Goal: Book appointment/travel/reservation

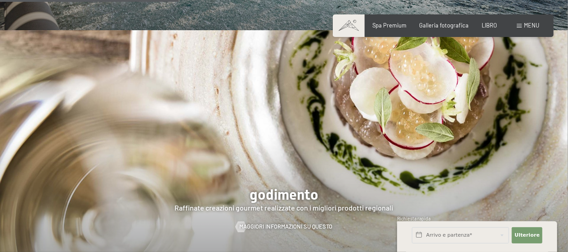
scroll to position [1395, 0]
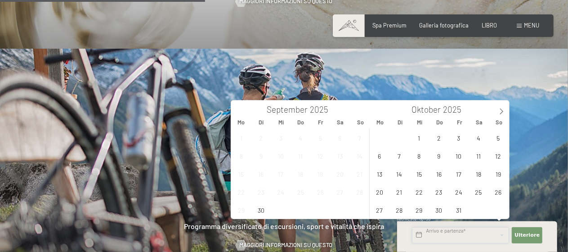
click at [457, 229] on input "text" at bounding box center [460, 235] width 97 height 16
click at [437, 176] on span "16" at bounding box center [440, 174] width 18 height 18
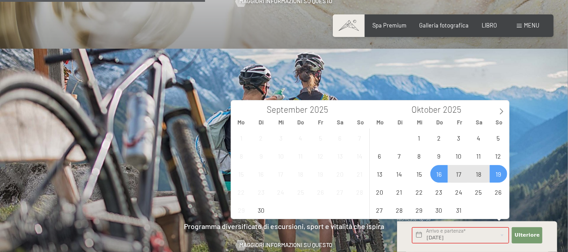
click at [491, 175] on span "19" at bounding box center [499, 174] width 18 height 18
type input "Do. 16.10.2025 - So. 19.10.2025"
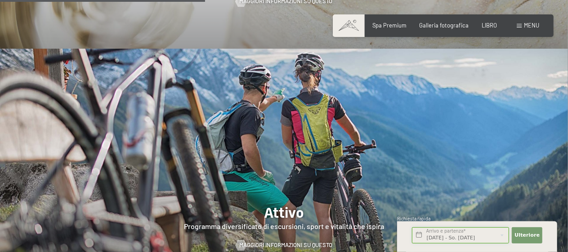
scroll to position [0, 2]
click at [532, 231] on button "Ulteriore Adressfelder ausblenden" at bounding box center [527, 235] width 31 height 16
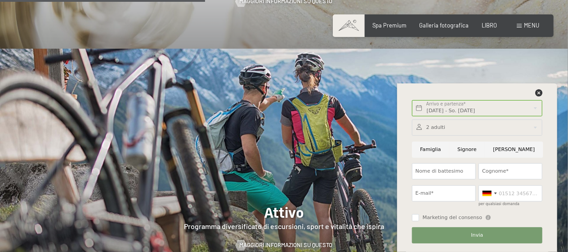
click at [440, 126] on div at bounding box center [477, 127] width 131 height 16
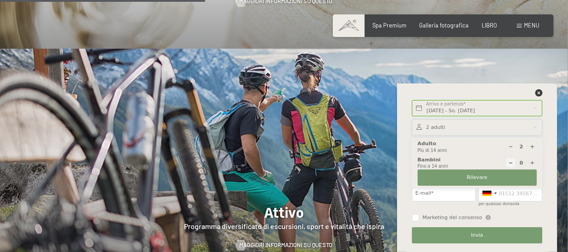
click at [511, 148] on icon at bounding box center [511, 146] width 5 height 5
type input "1"
click at [491, 177] on button "Rilevare" at bounding box center [477, 177] width 119 height 16
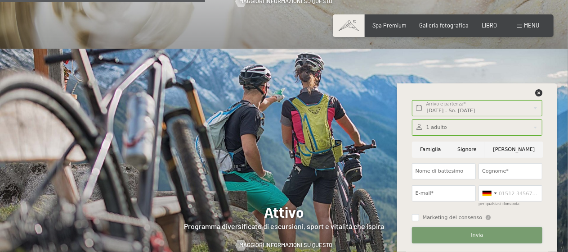
click at [491, 237] on button "Invia" at bounding box center [477, 235] width 131 height 16
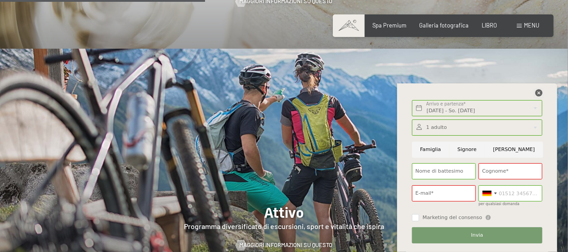
click at [540, 93] on icon at bounding box center [539, 92] width 7 height 7
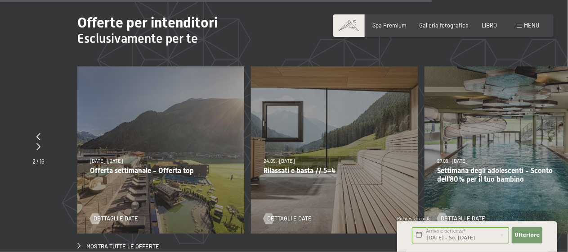
scroll to position [2565, 0]
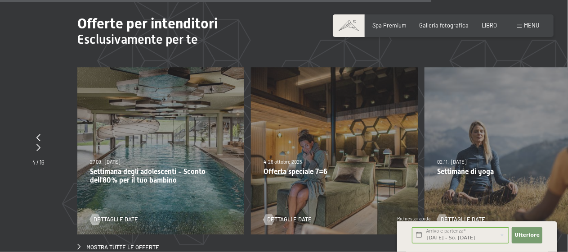
click at [302, 158] on font "4-26 ottobre 2025" at bounding box center [283, 161] width 39 height 6
click at [281, 215] on font "Dettagli e date" at bounding box center [298, 218] width 45 height 7
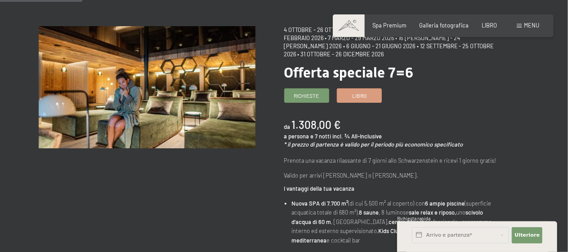
scroll to position [45, 0]
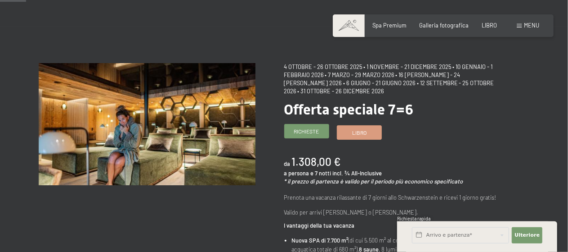
click at [320, 128] on link "Richieste" at bounding box center [307, 131] width 44 height 14
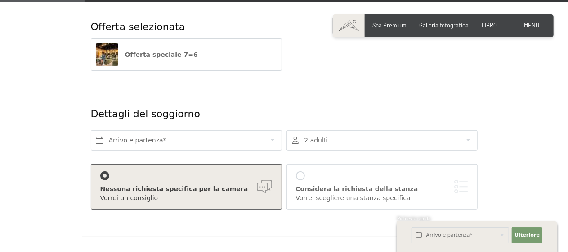
click at [164, 66] on div "Offerta speciale 7=6" at bounding box center [186, 55] width 190 height 32
click at [180, 57] on font "Offerta speciale 7=6" at bounding box center [161, 54] width 73 height 7
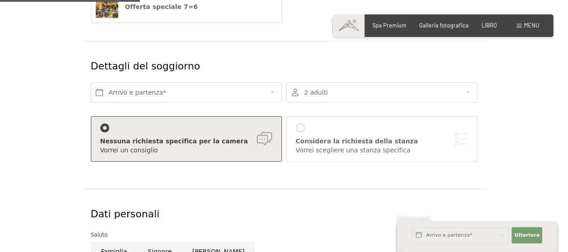
scroll to position [225, 0]
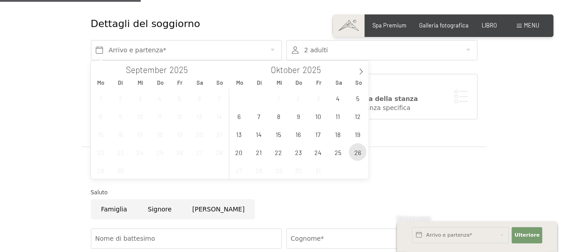
click at [352, 149] on span "26" at bounding box center [358, 152] width 18 height 18
type input "So. 26.10.2025"
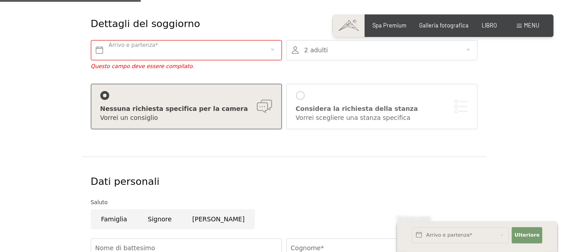
click at [343, 205] on div "Saluto" at bounding box center [284, 202] width 387 height 9
click at [131, 28] on font "Dettagli del soggiorno" at bounding box center [145, 23] width 109 height 11
click at [125, 49] on input "text" at bounding box center [186, 50] width 191 height 20
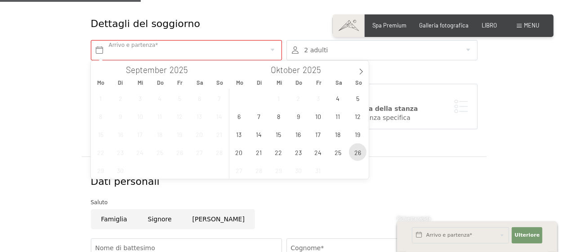
click at [360, 151] on span "26" at bounding box center [358, 152] width 18 height 18
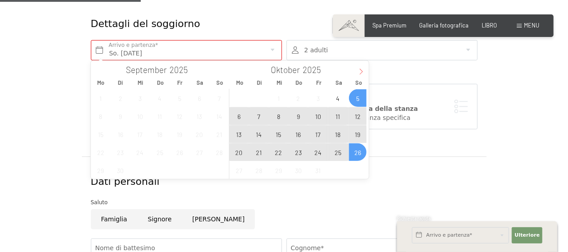
click at [360, 67] on span at bounding box center [361, 68] width 15 height 15
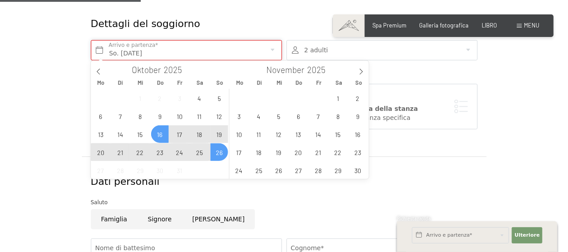
click at [124, 49] on input "So. 26.10.2025" at bounding box center [186, 50] width 191 height 20
click at [109, 54] on input "So. 26.10.2025" at bounding box center [186, 50] width 191 height 20
click at [221, 134] on span "19" at bounding box center [220, 134] width 18 height 18
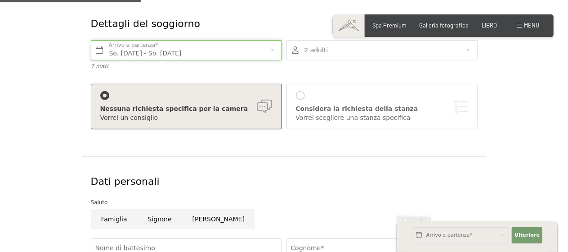
click at [127, 57] on input "So. 19.10.2025 - So. 26.10.2025" at bounding box center [186, 50] width 191 height 20
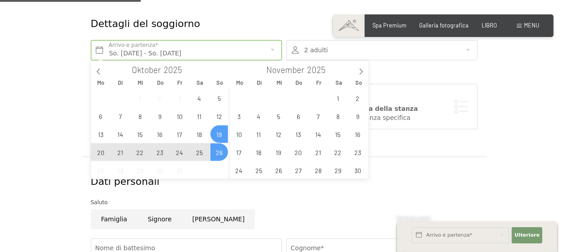
click at [214, 149] on span "26" at bounding box center [220, 152] width 18 height 18
type input "So. 26.10.2025"
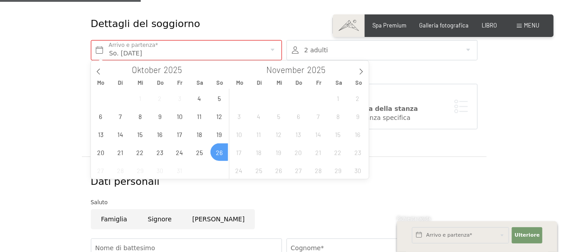
click at [339, 100] on span "1" at bounding box center [338, 98] width 18 height 18
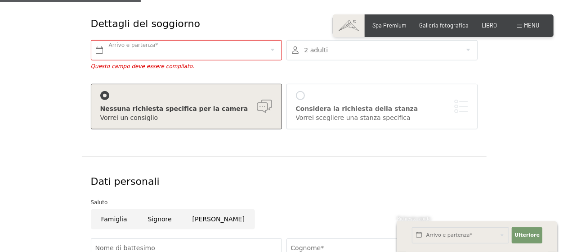
click at [440, 169] on div "Dati personali" at bounding box center [285, 182] width 392 height 32
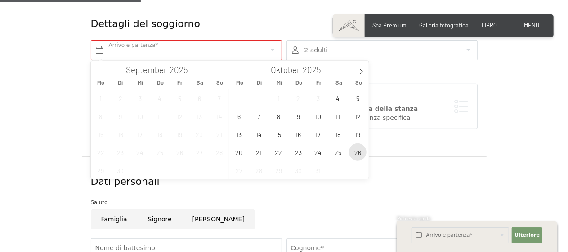
click at [355, 150] on span "26" at bounding box center [358, 152] width 18 height 18
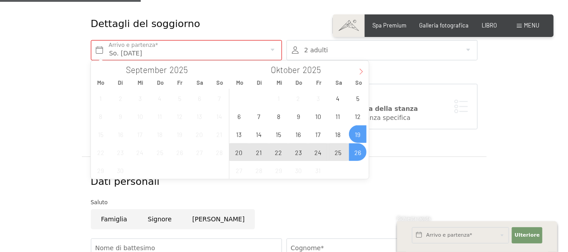
click at [357, 70] on span at bounding box center [361, 68] width 15 height 15
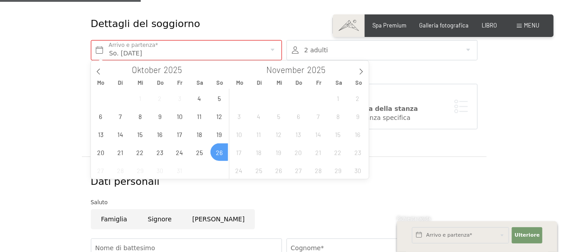
click at [347, 97] on span "1" at bounding box center [338, 98] width 18 height 18
click at [356, 99] on span "2" at bounding box center [358, 98] width 18 height 18
click at [352, 113] on span "9" at bounding box center [358, 116] width 18 height 18
click at [254, 150] on span "18" at bounding box center [259, 152] width 18 height 18
drag, startPoint x: 253, startPoint y: 160, endPoint x: 287, endPoint y: 123, distance: 49.7
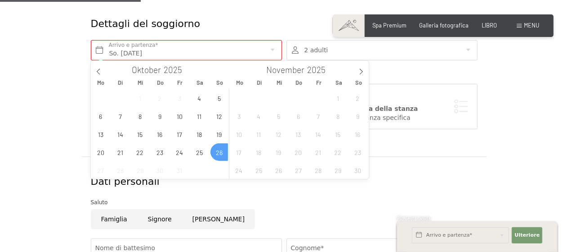
click at [253, 160] on div "27 28 29 30 31 1 2 3 4 5 6 7 8 9 10 11 12 13 14 15 16 17 18 19 20 21 22 23 24 2…" at bounding box center [299, 134] width 139 height 90
click at [178, 46] on input "So. 26.10.2025" at bounding box center [186, 50] width 191 height 20
click at [144, 53] on input "So. 26.10.2025" at bounding box center [186, 50] width 191 height 20
click at [124, 54] on input "So. 26.10.2025" at bounding box center [186, 50] width 191 height 20
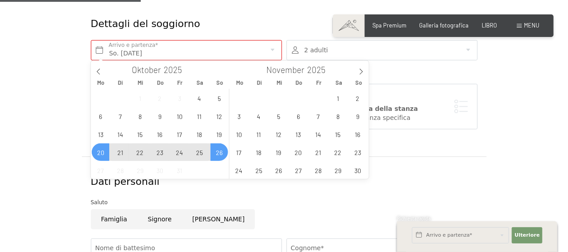
click at [104, 154] on span "20" at bounding box center [101, 152] width 18 height 18
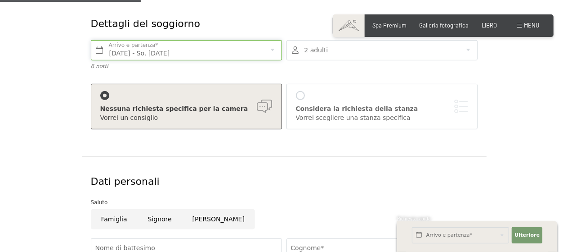
click at [198, 51] on input "Mo. 20.10.2025 - So. 26.10.2025" at bounding box center [186, 50] width 191 height 20
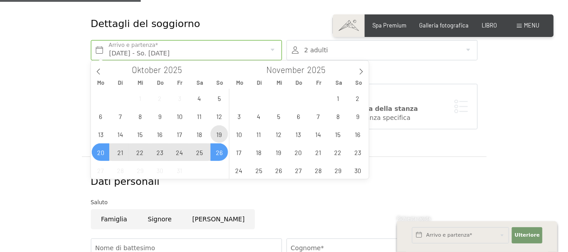
click at [221, 137] on span "19" at bounding box center [220, 134] width 18 height 18
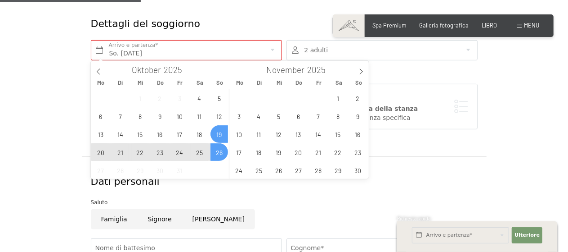
click at [221, 153] on span "26" at bounding box center [220, 152] width 18 height 18
type input "So. 19.10.2025 - So. 26.10.2025"
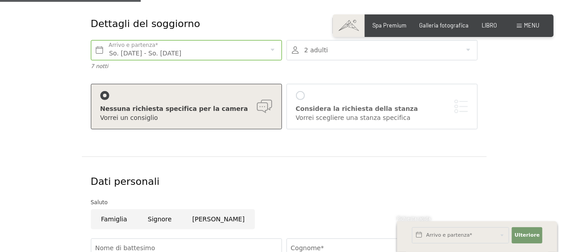
click at [324, 53] on div at bounding box center [382, 50] width 191 height 20
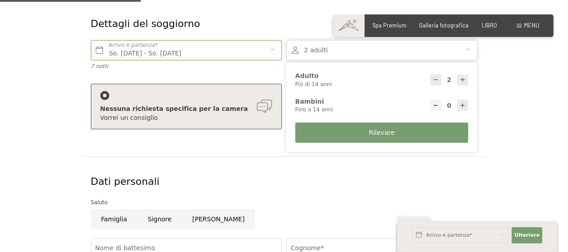
click at [432, 82] on div at bounding box center [436, 79] width 11 height 11
type input "1"
click at [385, 135] on font "Rilevare" at bounding box center [382, 132] width 26 height 7
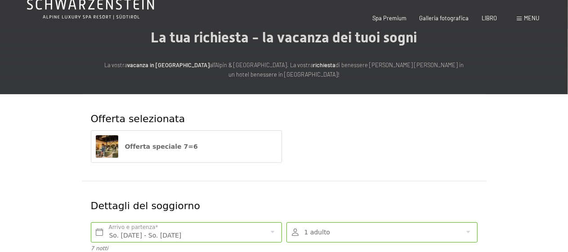
scroll to position [0, 0]
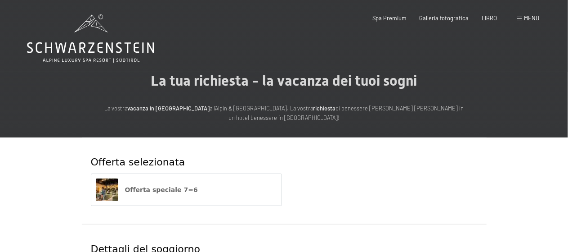
click at [125, 53] on icon at bounding box center [90, 38] width 127 height 48
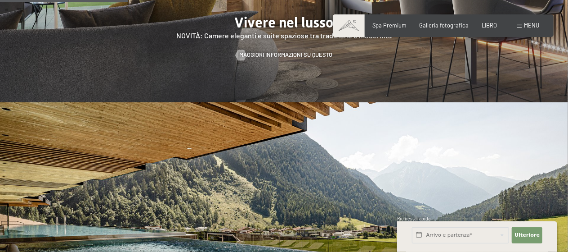
scroll to position [945, 0]
